Goal: Task Accomplishment & Management: Manage account settings

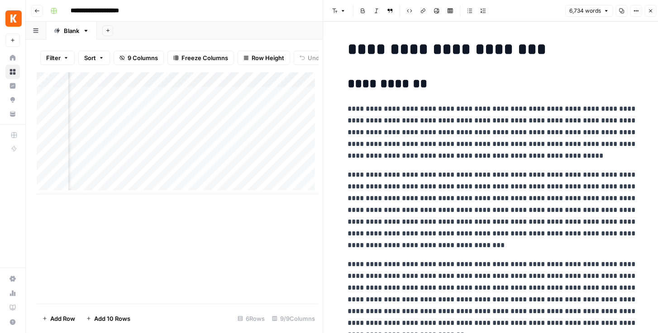
scroll to position [724, 0]
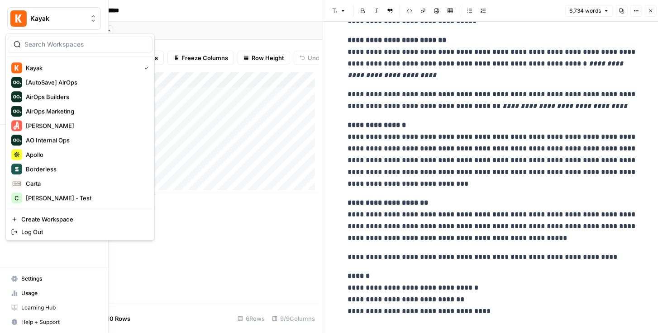
click at [19, 14] on img "Workspace: Kayak" at bounding box center [18, 18] width 16 height 16
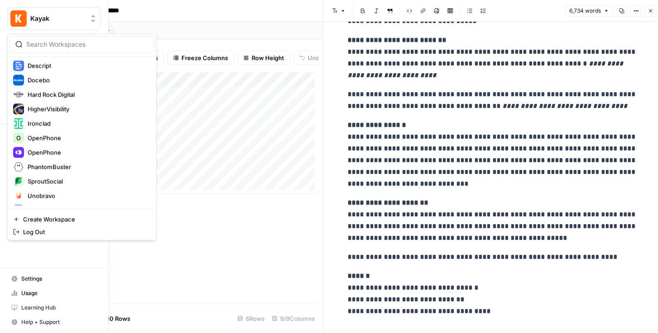
scroll to position [181, 0]
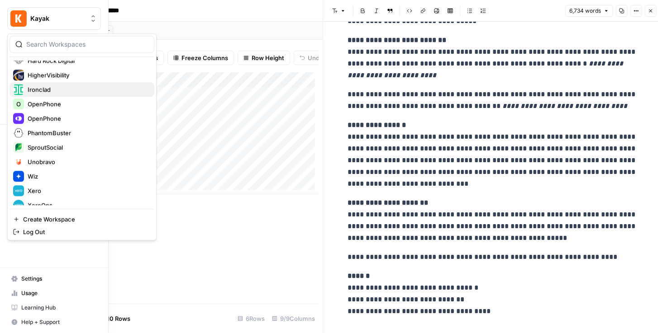
click at [53, 90] on span "Ironclad" at bounding box center [87, 89] width 119 height 9
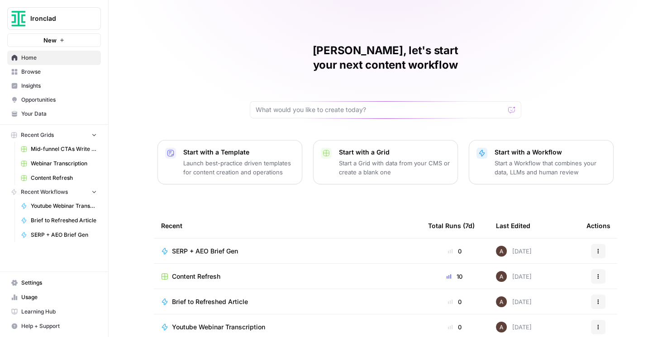
click at [47, 284] on span "Settings" at bounding box center [59, 283] width 76 height 8
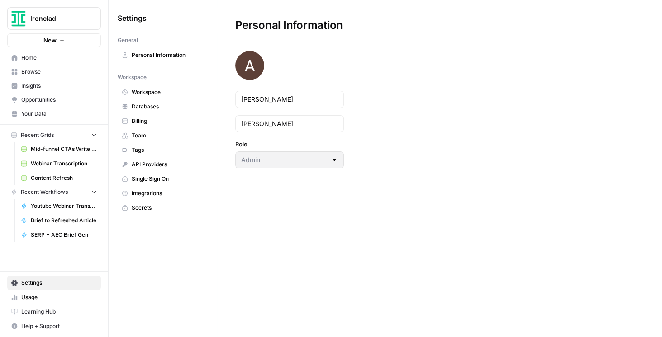
click at [149, 138] on span "Team" at bounding box center [168, 136] width 72 height 8
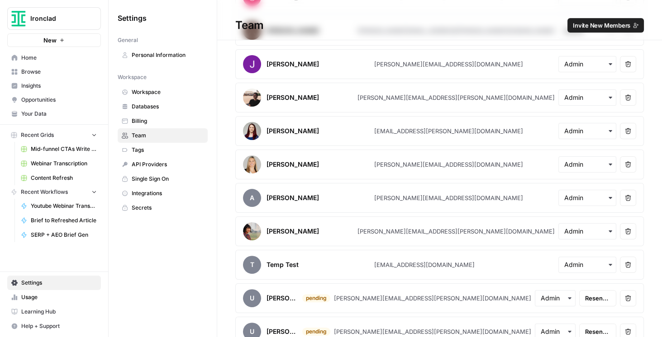
scroll to position [342, 0]
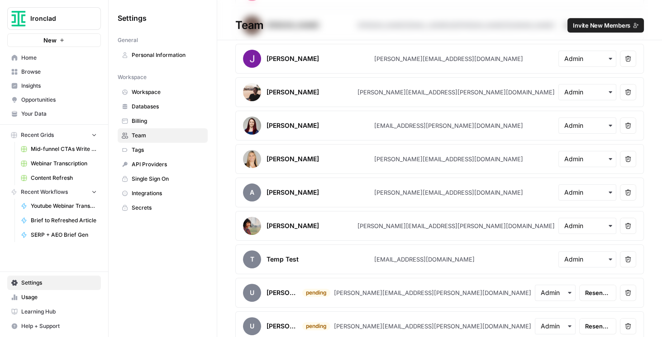
click at [292, 222] on div "[PERSON_NAME]" at bounding box center [292, 226] width 52 height 9
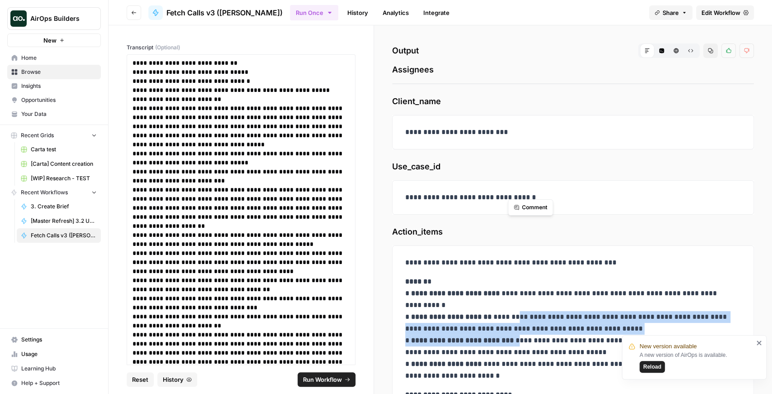
scroll to position [148, 0]
